Goal: Complete application form

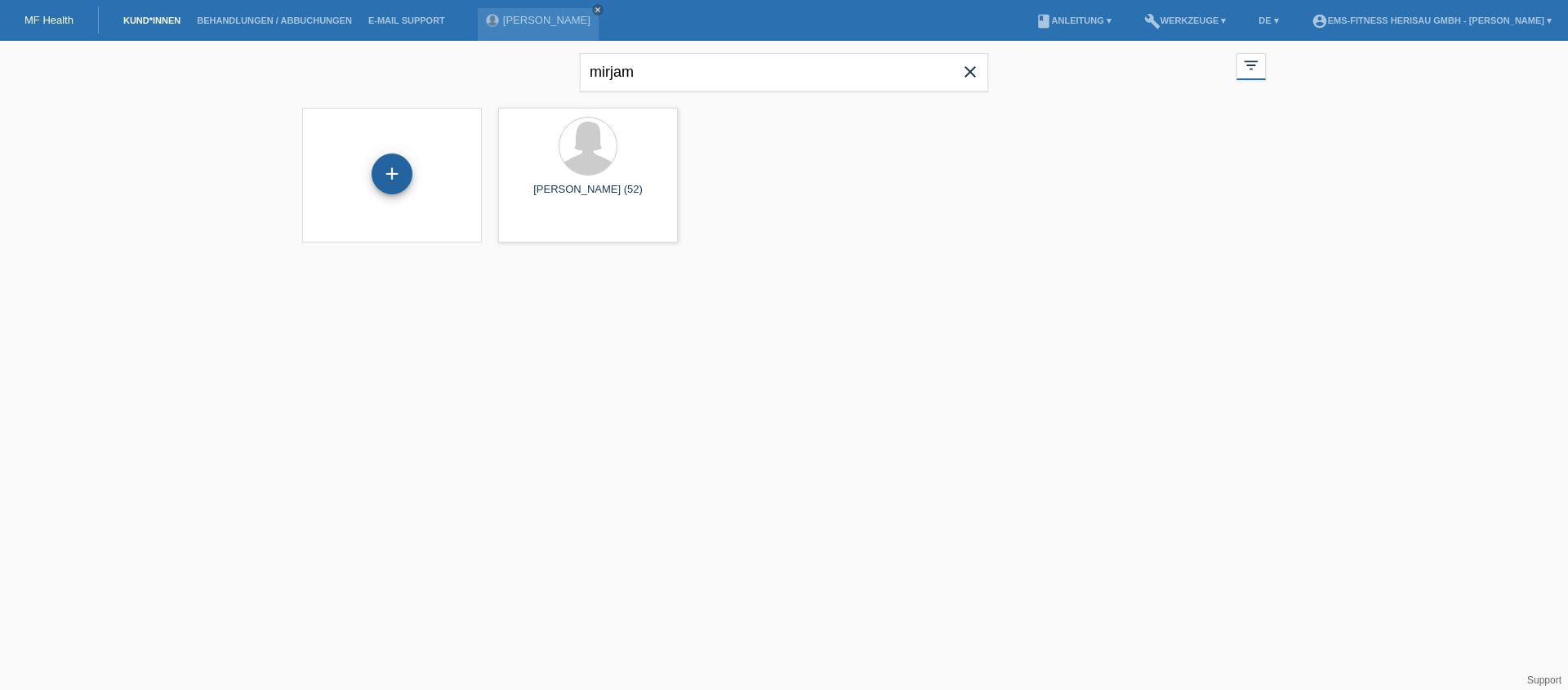
click at [389, 170] on div "+" at bounding box center [392, 174] width 41 height 41
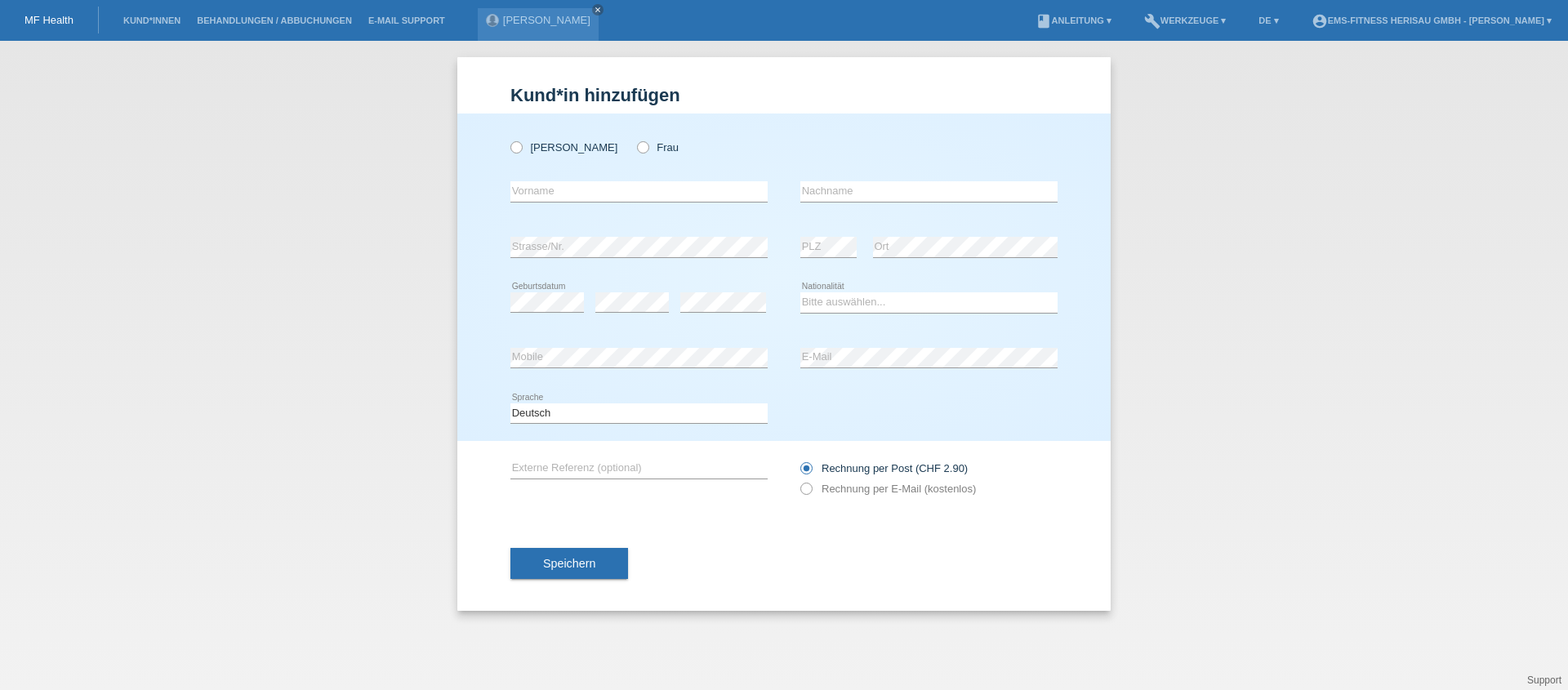
click at [620, 145] on div "Herr Frau" at bounding box center [639, 147] width 257 height 33
click at [595, 154] on div "Herr Frau" at bounding box center [639, 147] width 257 height 33
click at [637, 151] on label "Frau" at bounding box center [657, 147] width 42 height 12
click at [637, 151] on input "Frau" at bounding box center [642, 146] width 10 height 10
radio input "true"
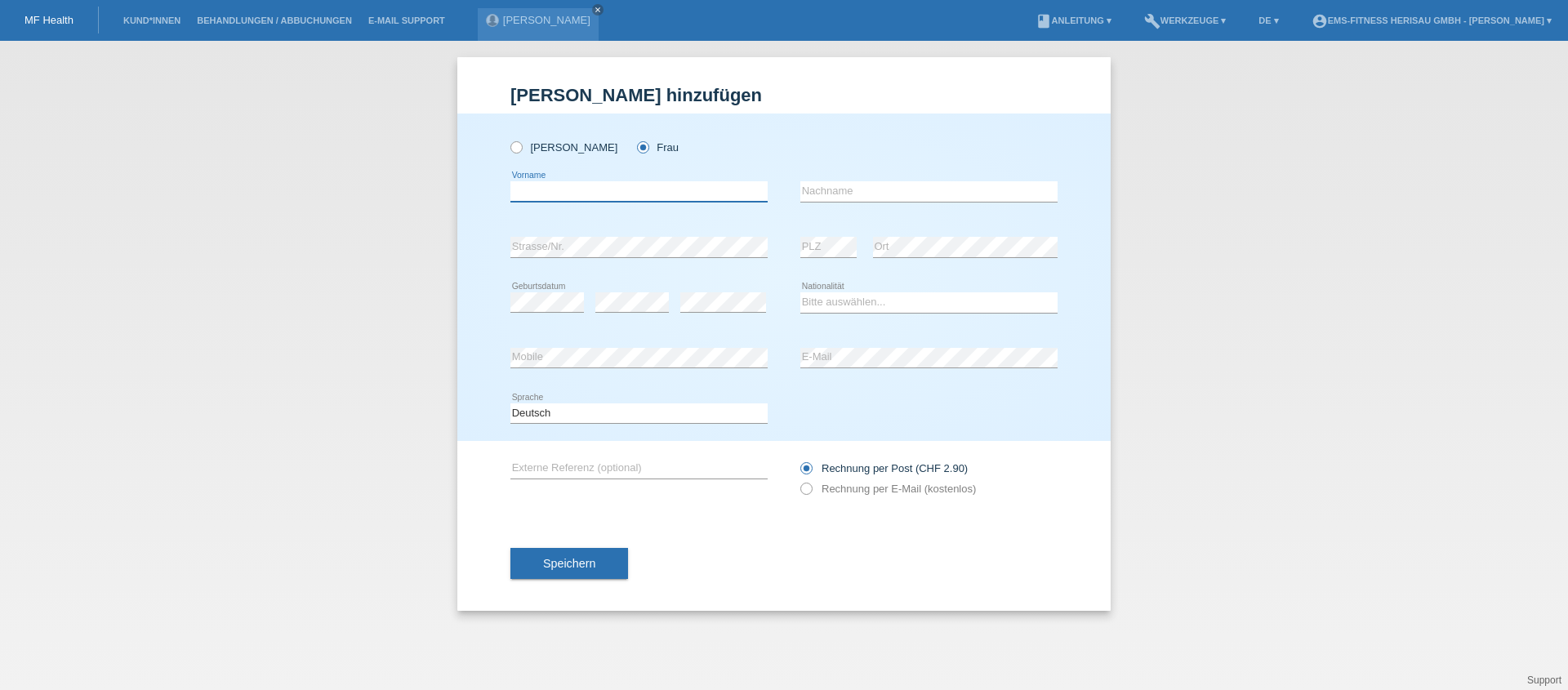
click at [591, 191] on input "text" at bounding box center [639, 191] width 257 height 20
type input "Karin"
type input "Gerber"
select select "CH"
click at [602, 578] on button "Speichern" at bounding box center [569, 563] width 117 height 31
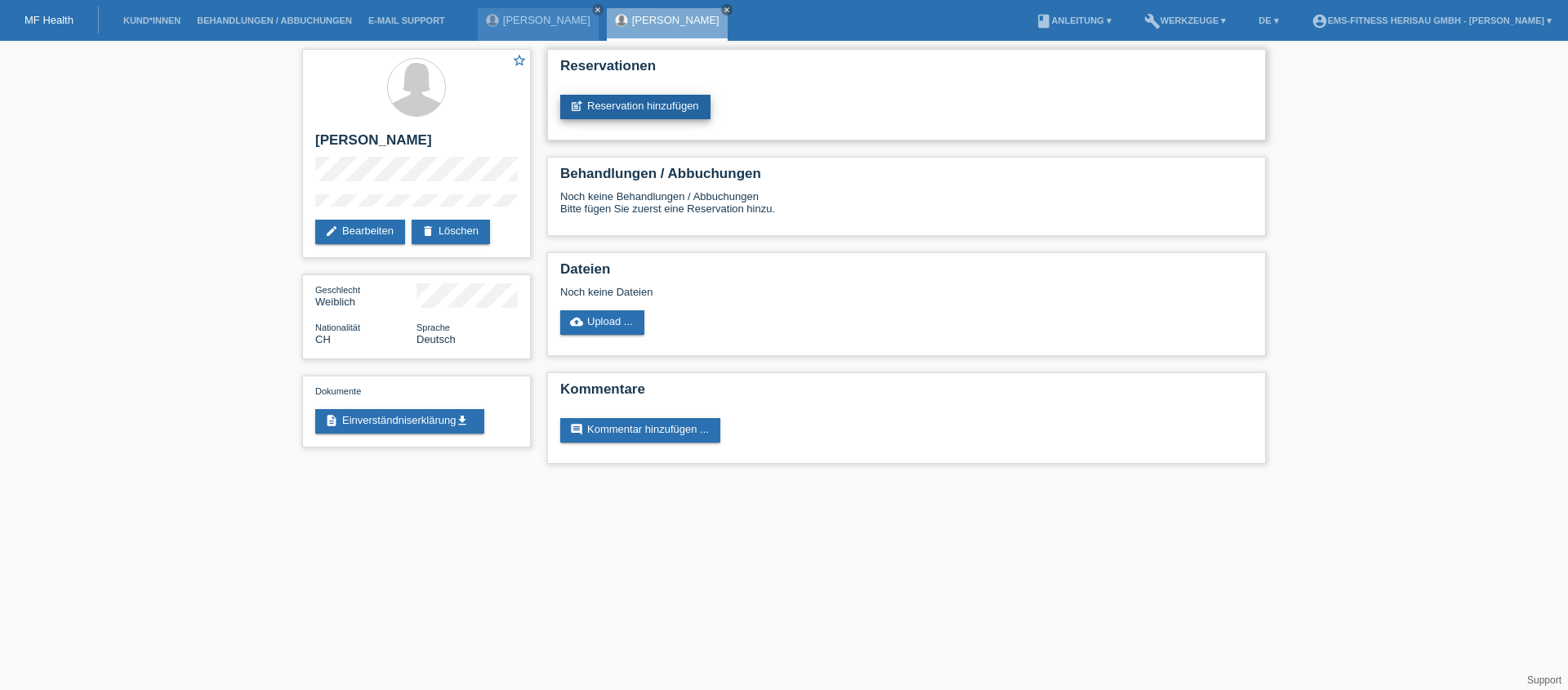
click at [581, 104] on icon "post_add" at bounding box center [576, 105] width 13 height 13
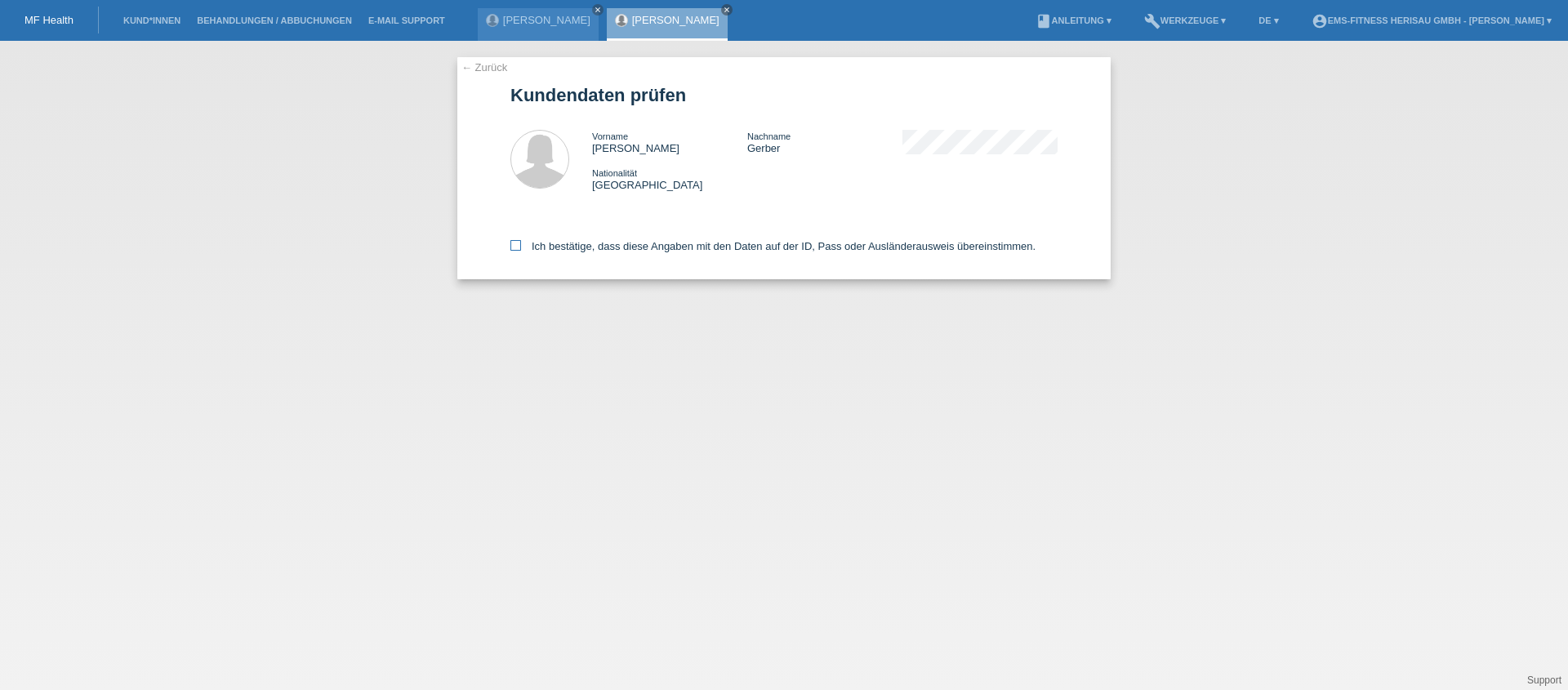
click at [554, 252] on label "Ich bestätige, dass diese Angaben mit den Daten auf der ID, Pass oder Ausländer…" at bounding box center [773, 246] width 525 height 12
click at [521, 251] on input "Ich bestätige, dass diese Angaben mit den Daten auf der ID, Pass oder Ausländer…" at bounding box center [516, 245] width 10 height 10
checkbox input "true"
